Goal: Transaction & Acquisition: Purchase product/service

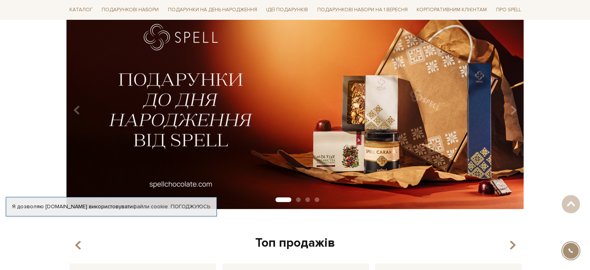
scroll to position [78, 0]
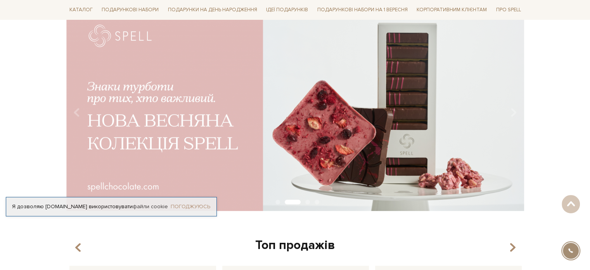
drag, startPoint x: 188, startPoint y: 209, endPoint x: 191, endPoint y: 206, distance: 4.1
click at [188, 209] on link "Погоджуюсь" at bounding box center [191, 206] width 40 height 7
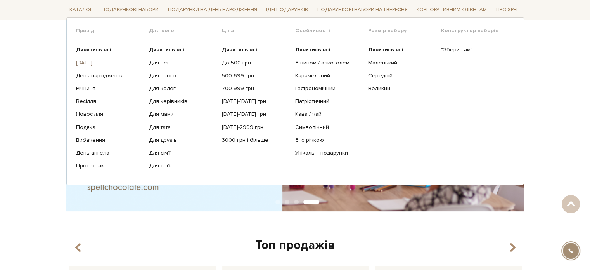
click at [88, 62] on link "[DATE]" at bounding box center [109, 62] width 67 height 7
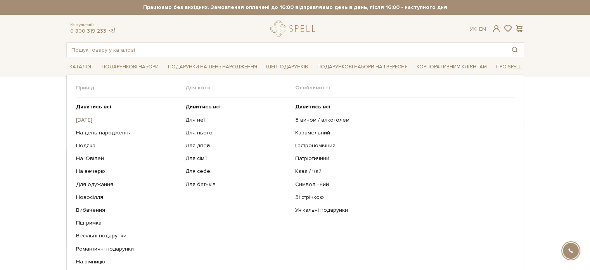
click at [92, 117] on link "[DATE]" at bounding box center [128, 119] width 104 height 7
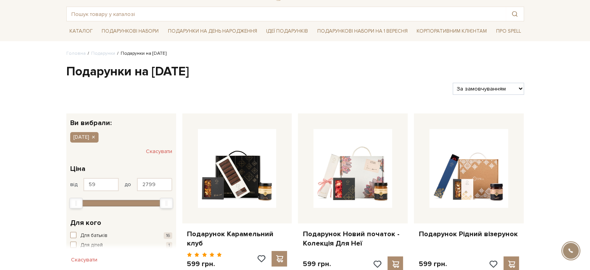
scroll to position [39, 0]
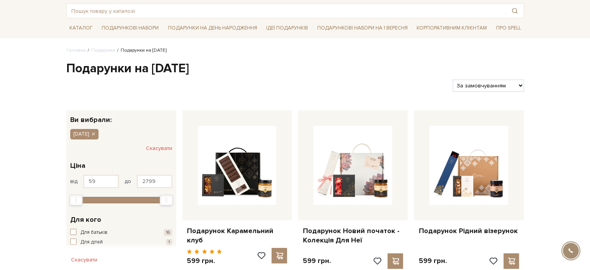
click at [495, 81] on select "За замовчуванням За Ціною (зростання) За Ціною (зменшення) Новинки За популярні…" at bounding box center [488, 86] width 71 height 12
select select "https://spellchocolate.com/podarunki/1-veresnya?sort=p.price&order=ASC"
click at [453, 80] on select "За замовчуванням За Ціною (зростання) За Ціною (зменшення) Новинки За популярні…" at bounding box center [488, 86] width 71 height 12
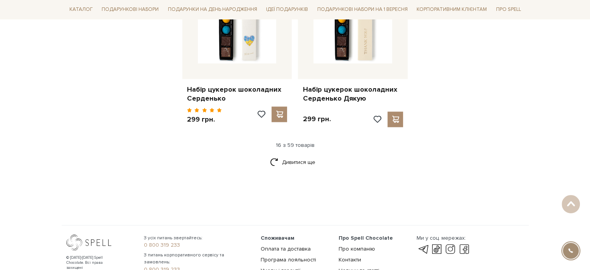
scroll to position [1048, 0]
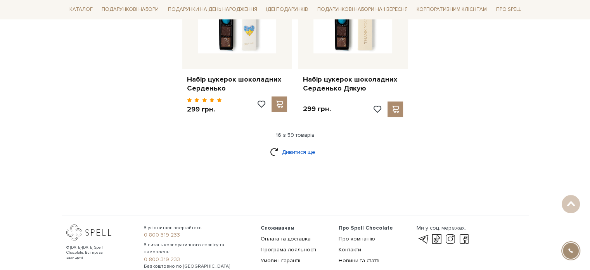
click at [298, 150] on link "Дивитися ще" at bounding box center [295, 152] width 50 height 14
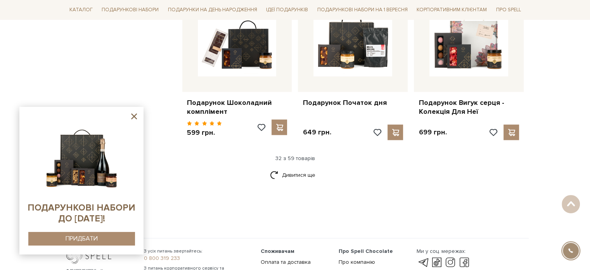
scroll to position [1862, 0]
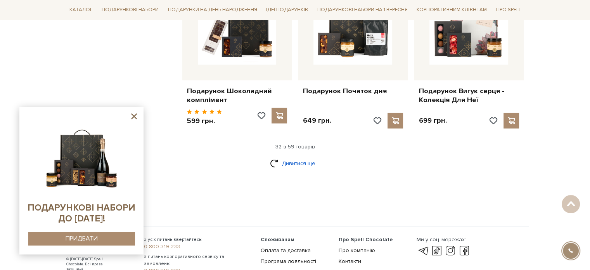
click at [301, 156] on link "Дивитися ще" at bounding box center [295, 163] width 50 height 14
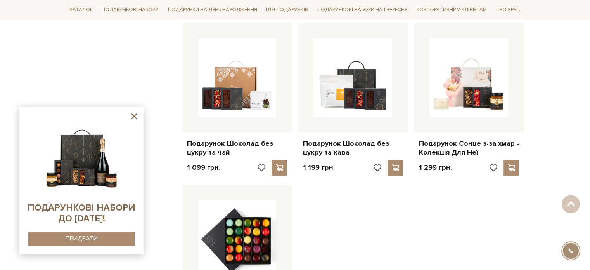
scroll to position [2600, 0]
